Goal: Task Accomplishment & Management: Complete application form

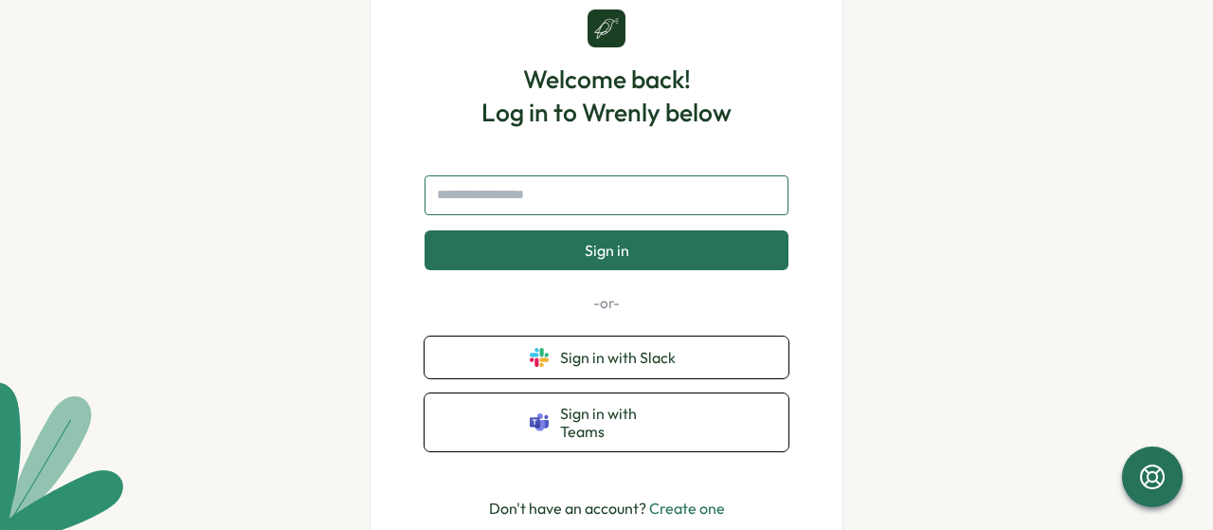
click at [553, 200] on input "text" at bounding box center [606, 195] width 364 height 40
type input "**********"
click at [581, 270] on button "Sign in" at bounding box center [606, 250] width 364 height 40
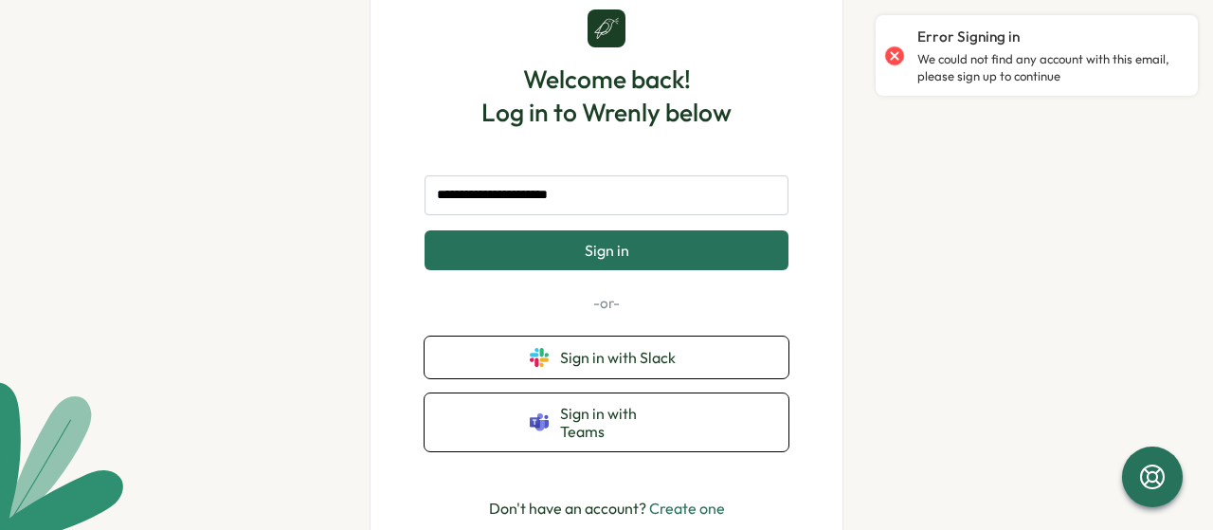
click at [667, 500] on link "Create one" at bounding box center [687, 507] width 76 height 19
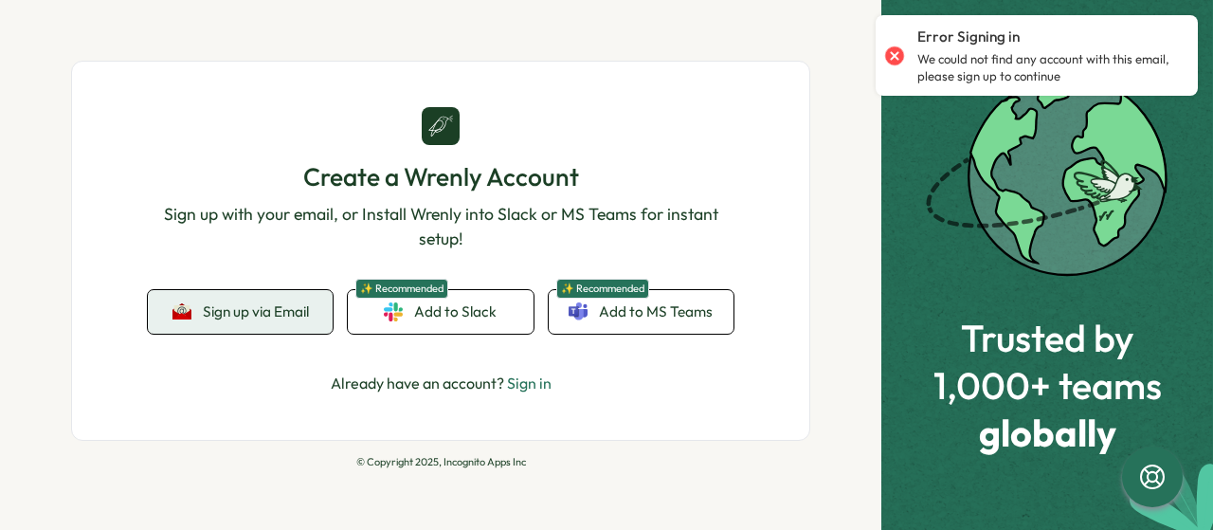
click at [256, 317] on span "Sign up via Email" at bounding box center [256, 311] width 106 height 17
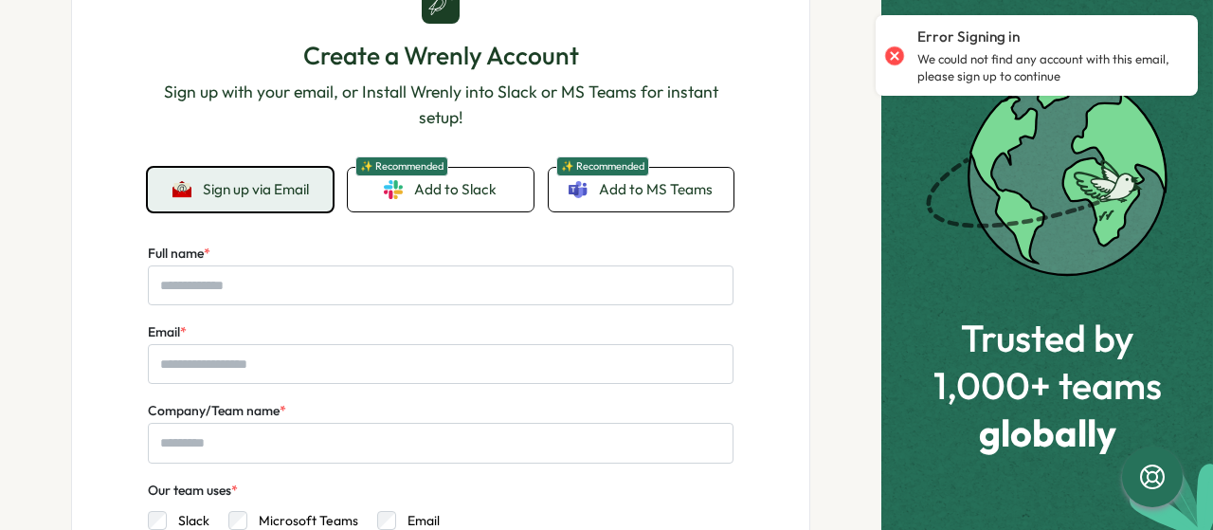
scroll to position [107, 0]
click at [261, 283] on input "Full name *" at bounding box center [441, 284] width 586 height 40
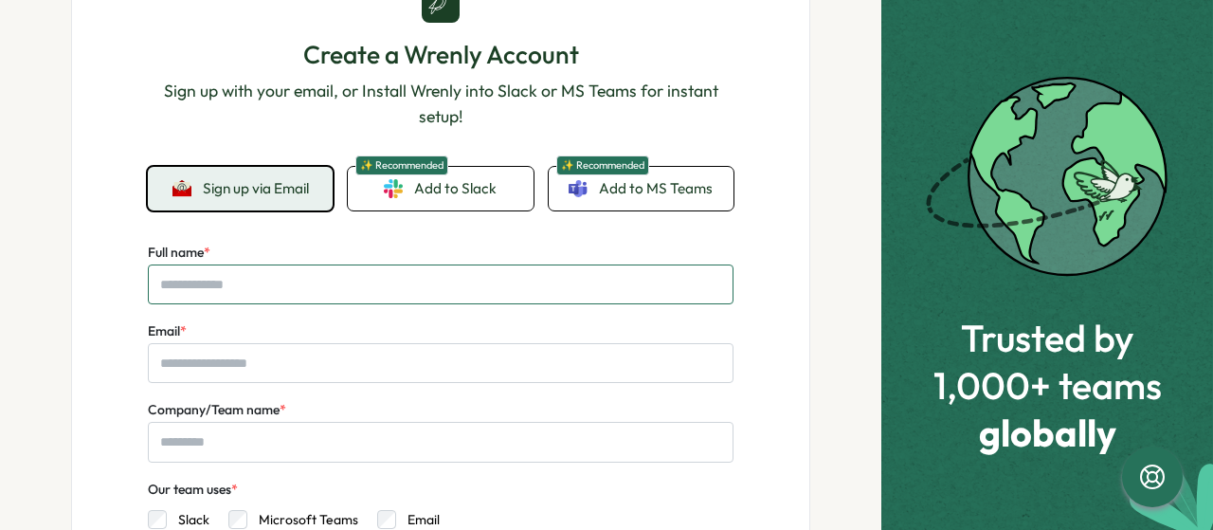
type input "**********"
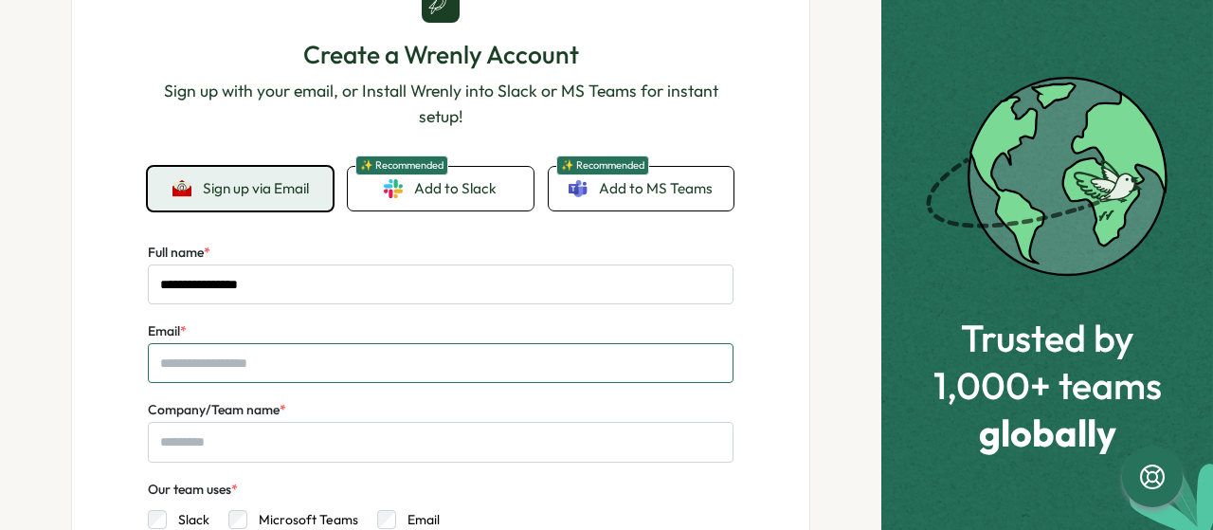
type input "**********"
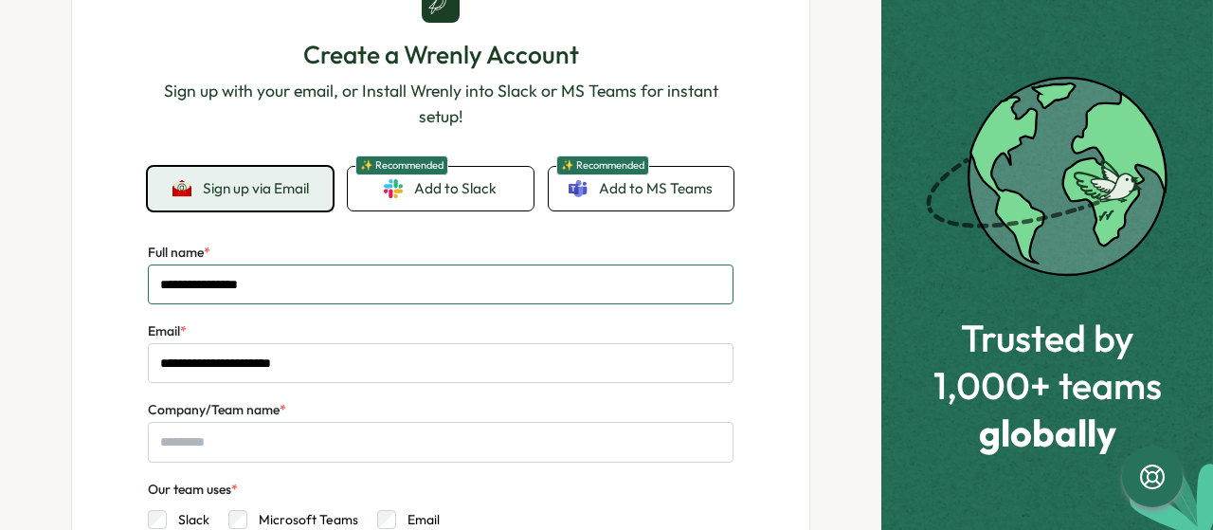
scroll to position [218, 0]
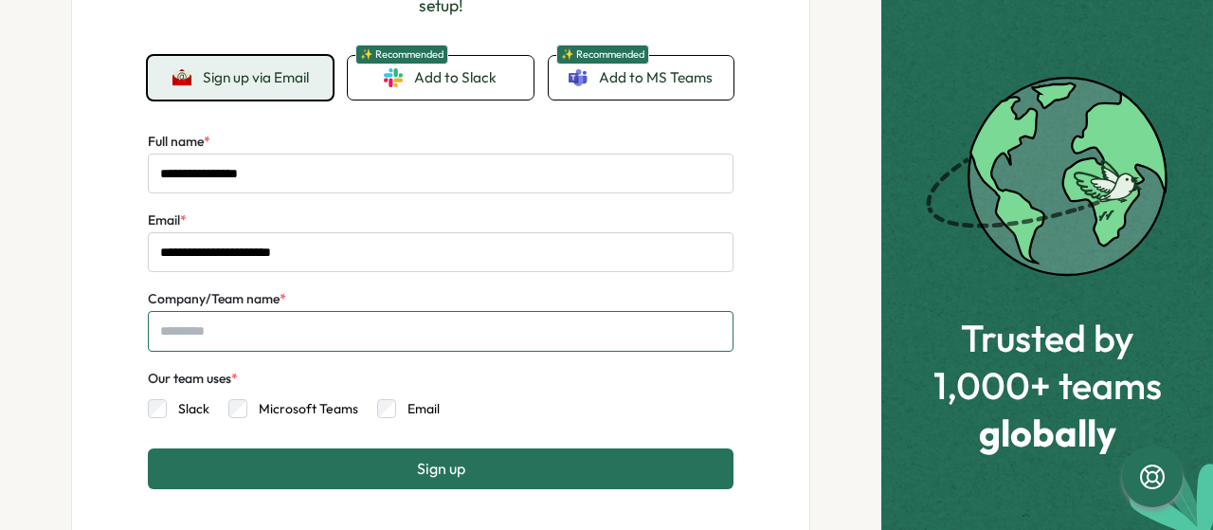
click at [270, 330] on input "Company/Team name *" at bounding box center [441, 331] width 586 height 40
type input "*"
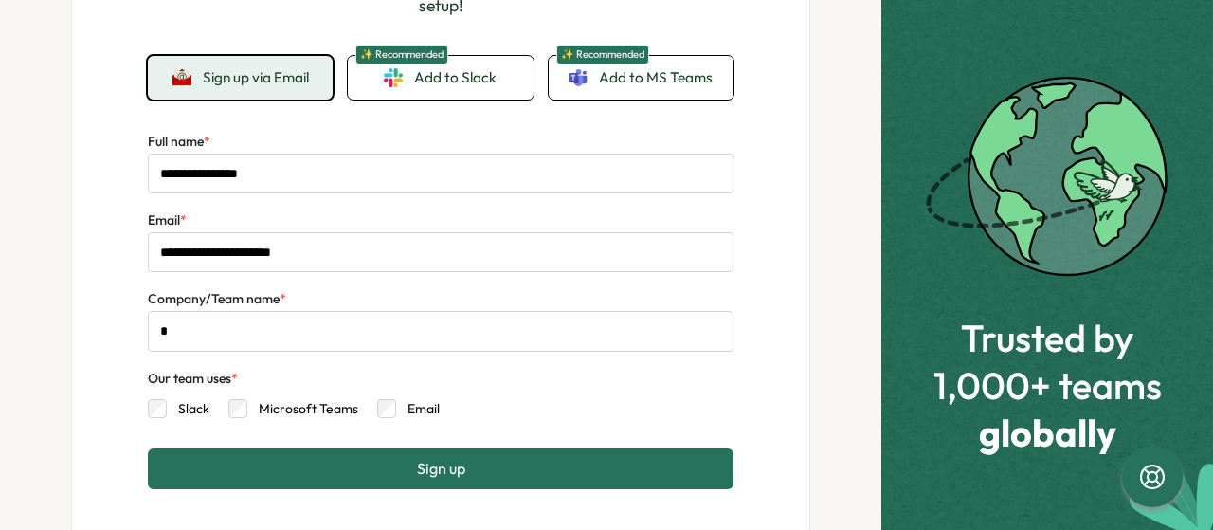
click at [398, 412] on label "Email" at bounding box center [418, 408] width 44 height 19
click at [417, 472] on span "Sign up" at bounding box center [441, 468] width 48 height 17
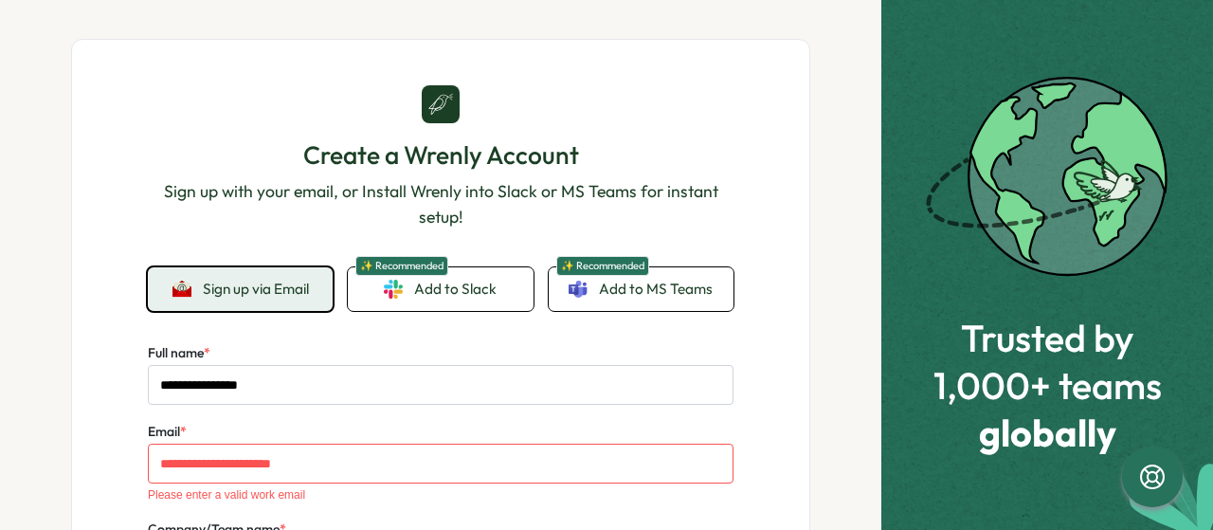
scroll to position [8, 0]
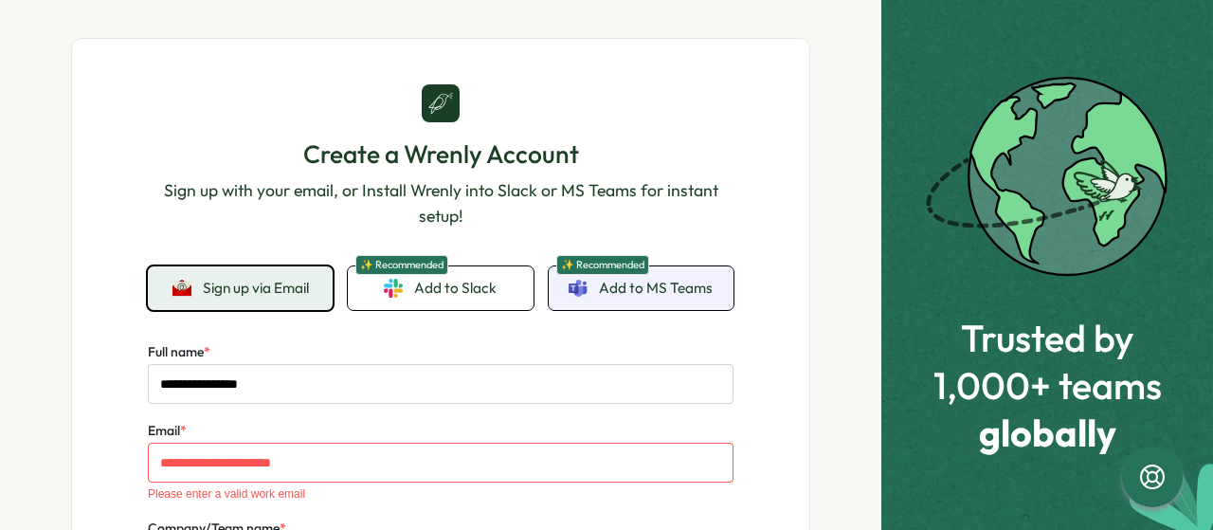
click at [603, 270] on span "✨ Recommended" at bounding box center [602, 265] width 93 height 20
